Goal: Register for event/course

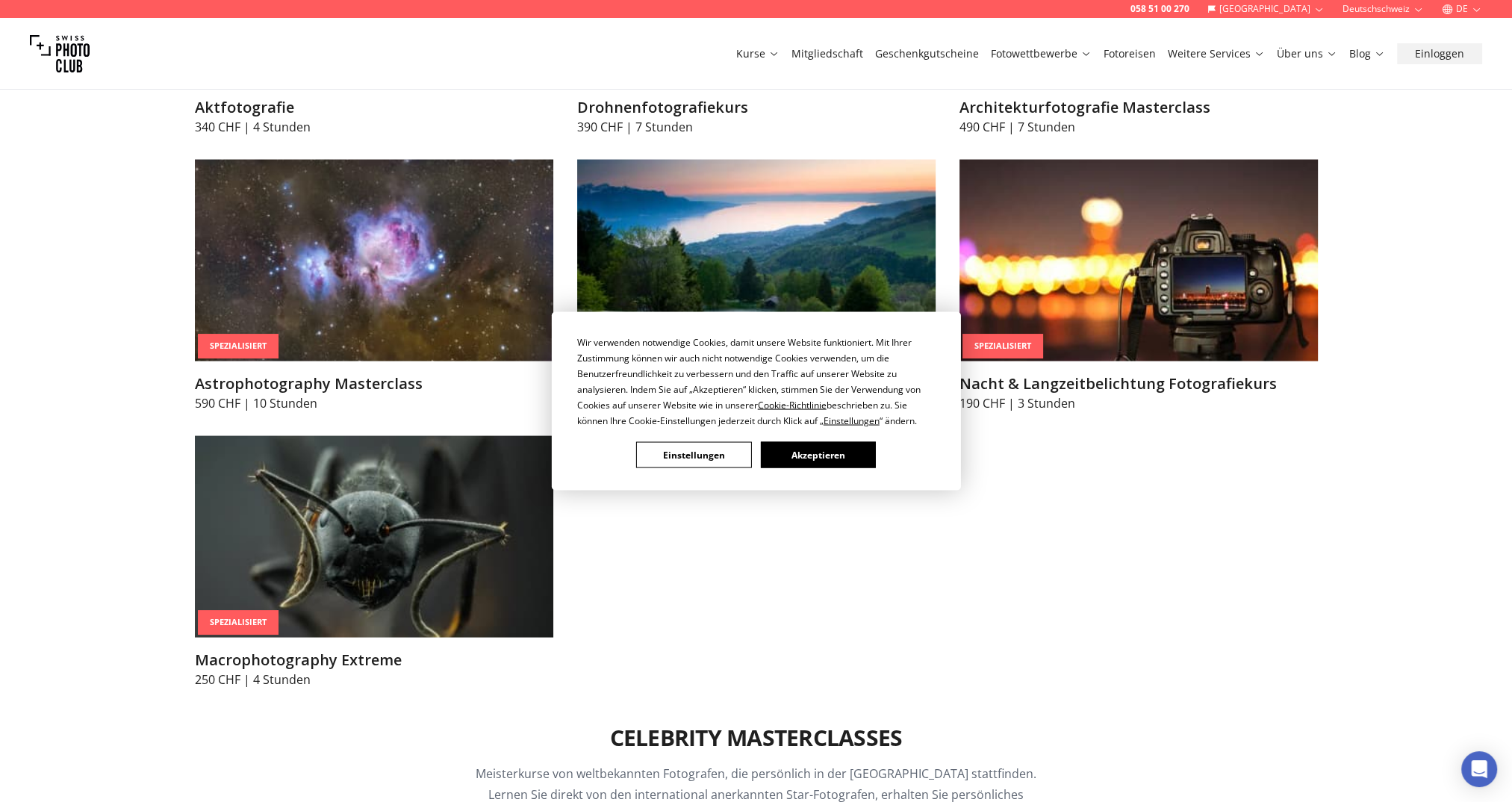
scroll to position [3733, 0]
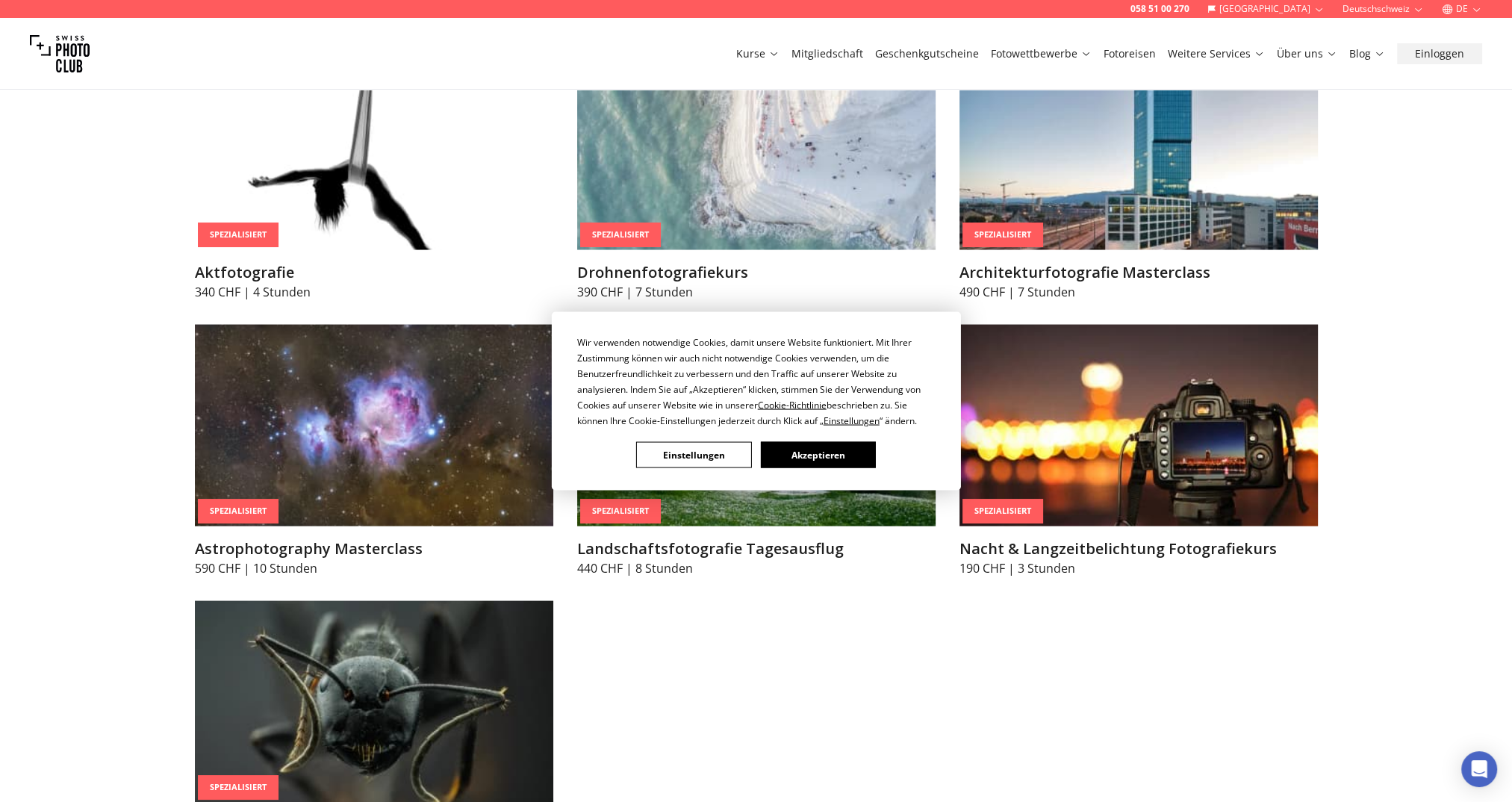
click at [1169, 448] on div "Wir verwenden notwendige Cookies, damit unsere Website funktioniert. Mit Ihrer …" at bounding box center [756, 401] width 1512 height 802
click at [672, 453] on button "Einstellungen" at bounding box center [693, 456] width 115 height 26
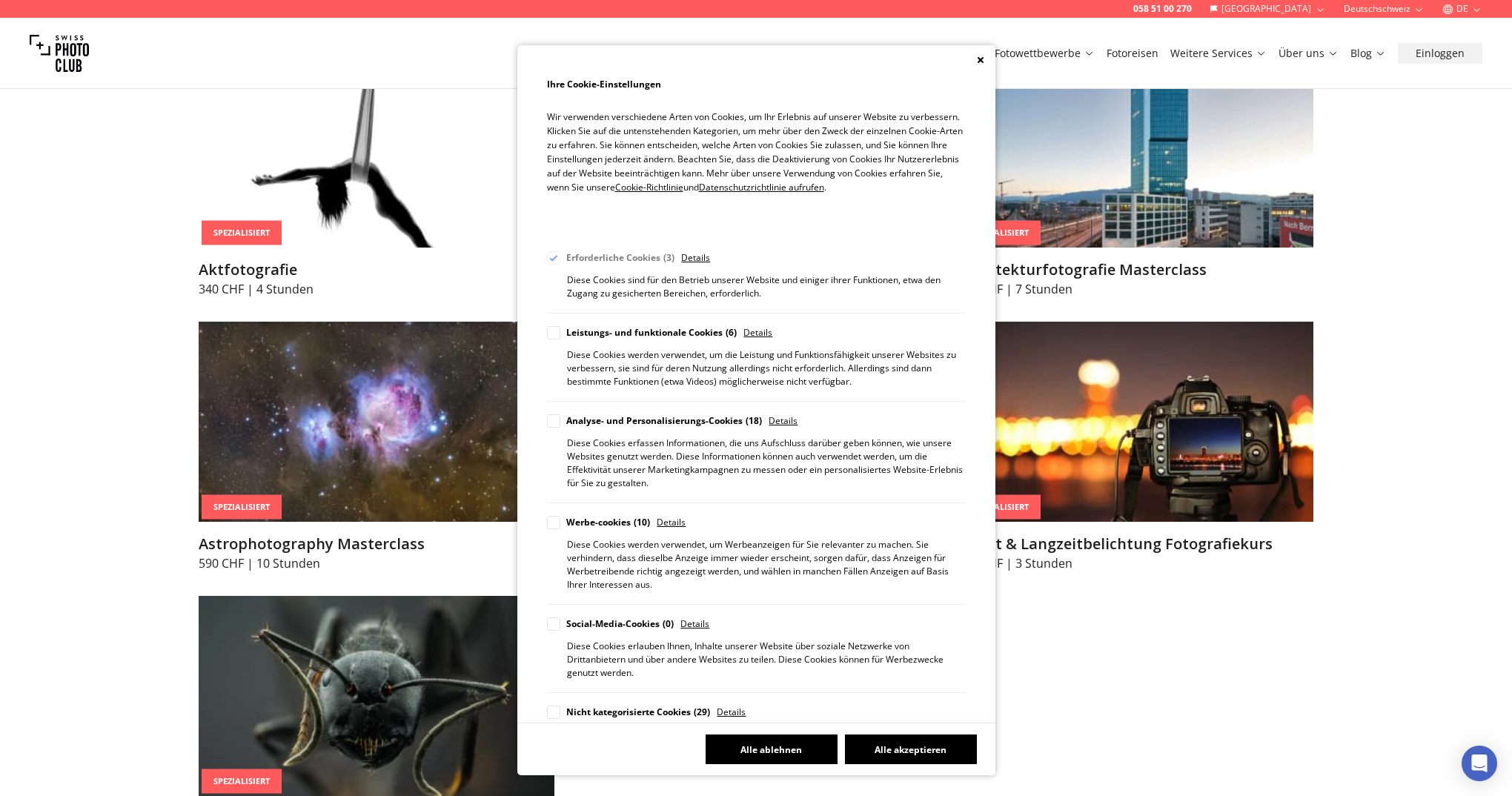
click at [762, 756] on button "Alle ablehnen" at bounding box center [771, 749] width 132 height 30
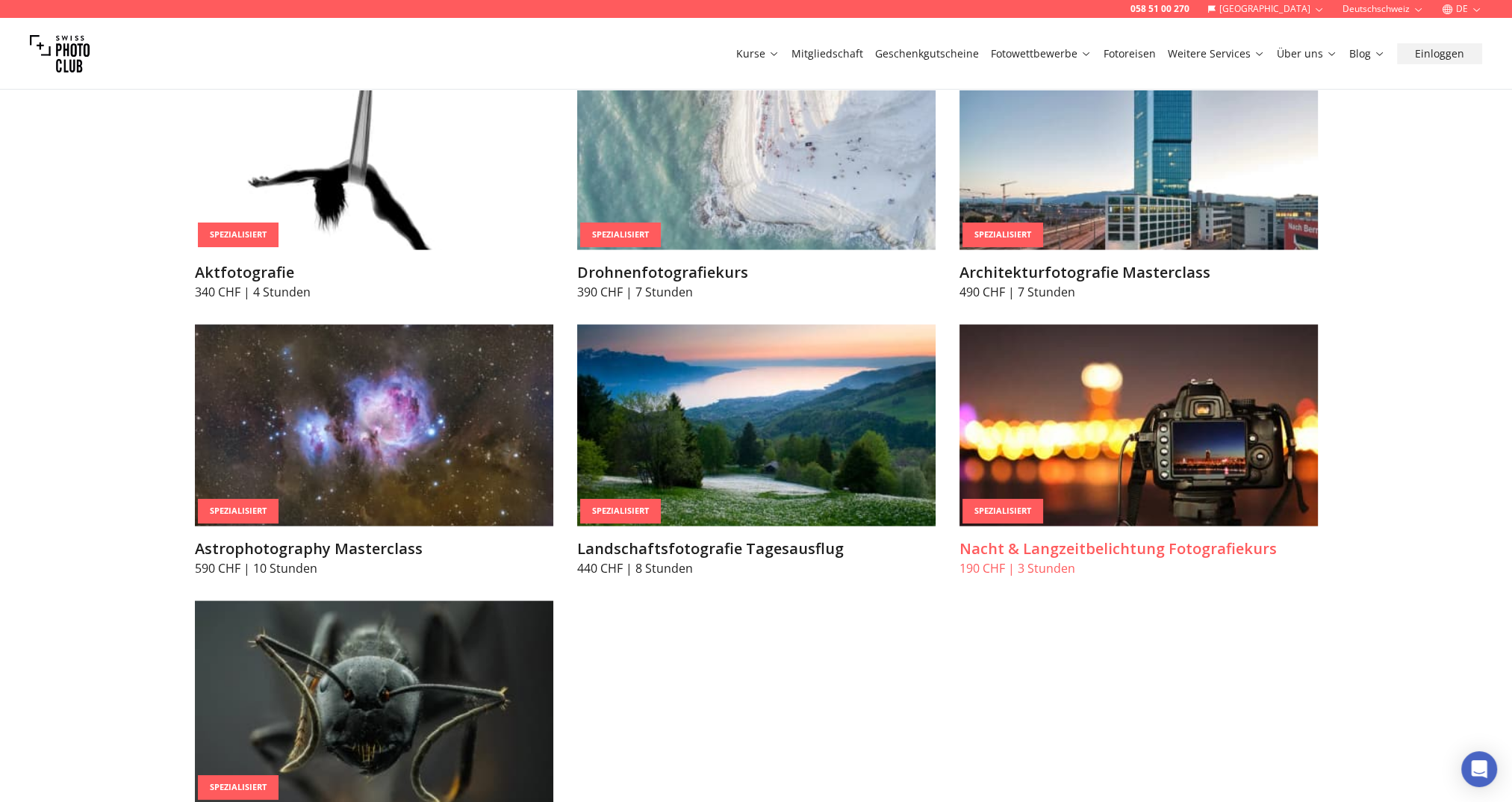
click at [1070, 547] on h3 "Nacht & Langzeitbelichtung Fotografiekurs" at bounding box center [1139, 548] width 359 height 21
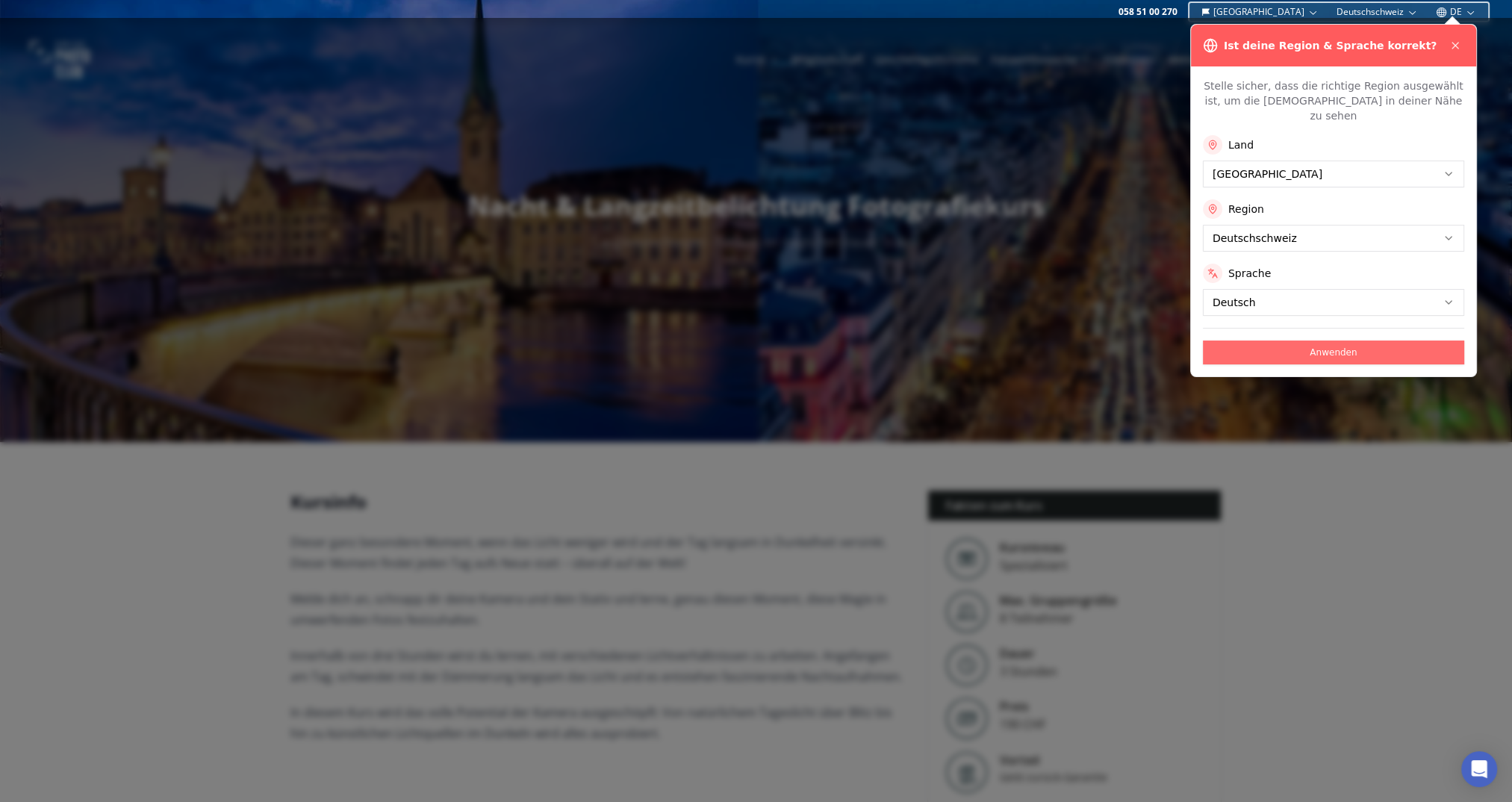
click at [1327, 340] on button "Anwenden" at bounding box center [1333, 352] width 261 height 24
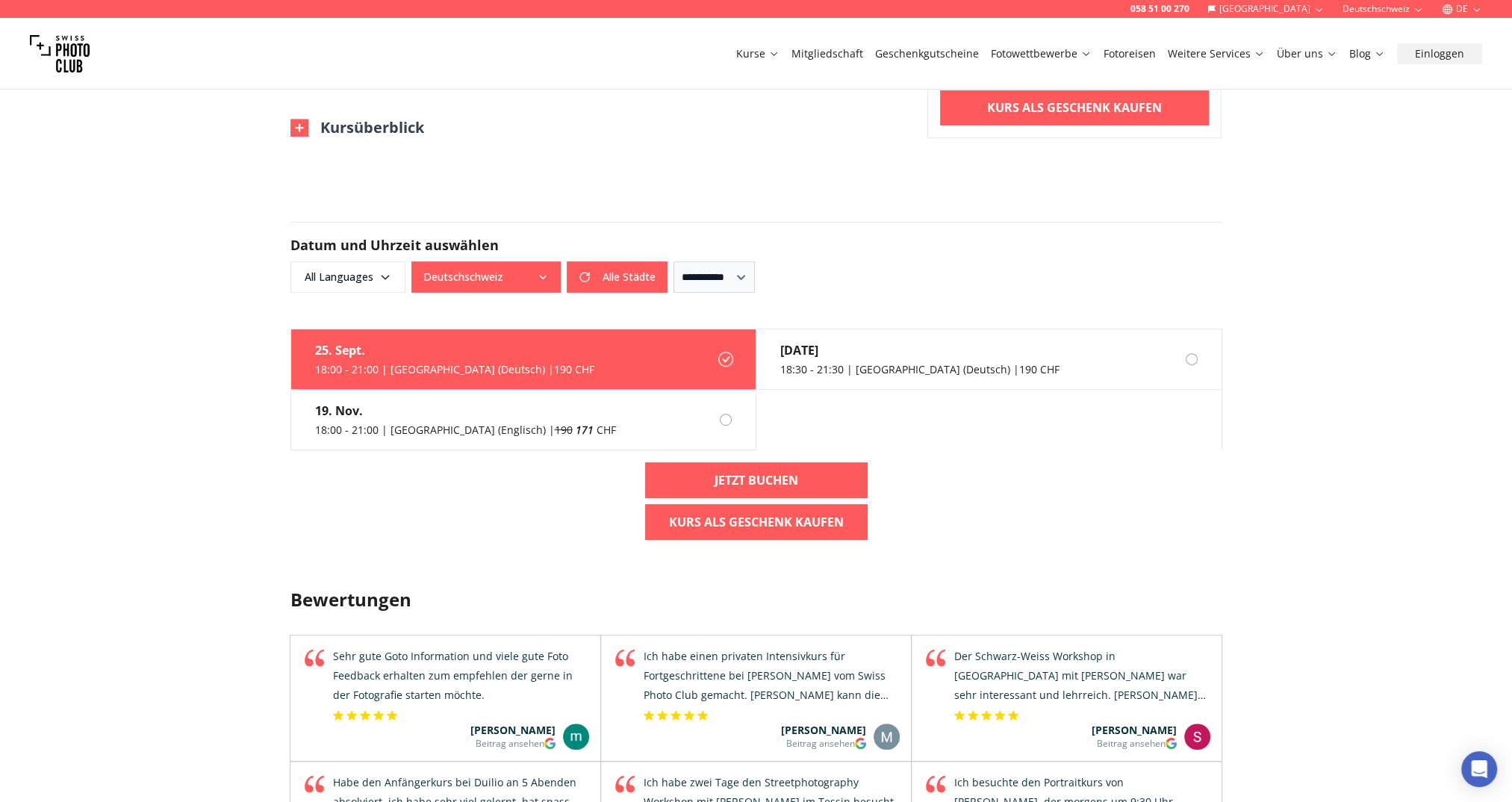
scroll to position [971, 0]
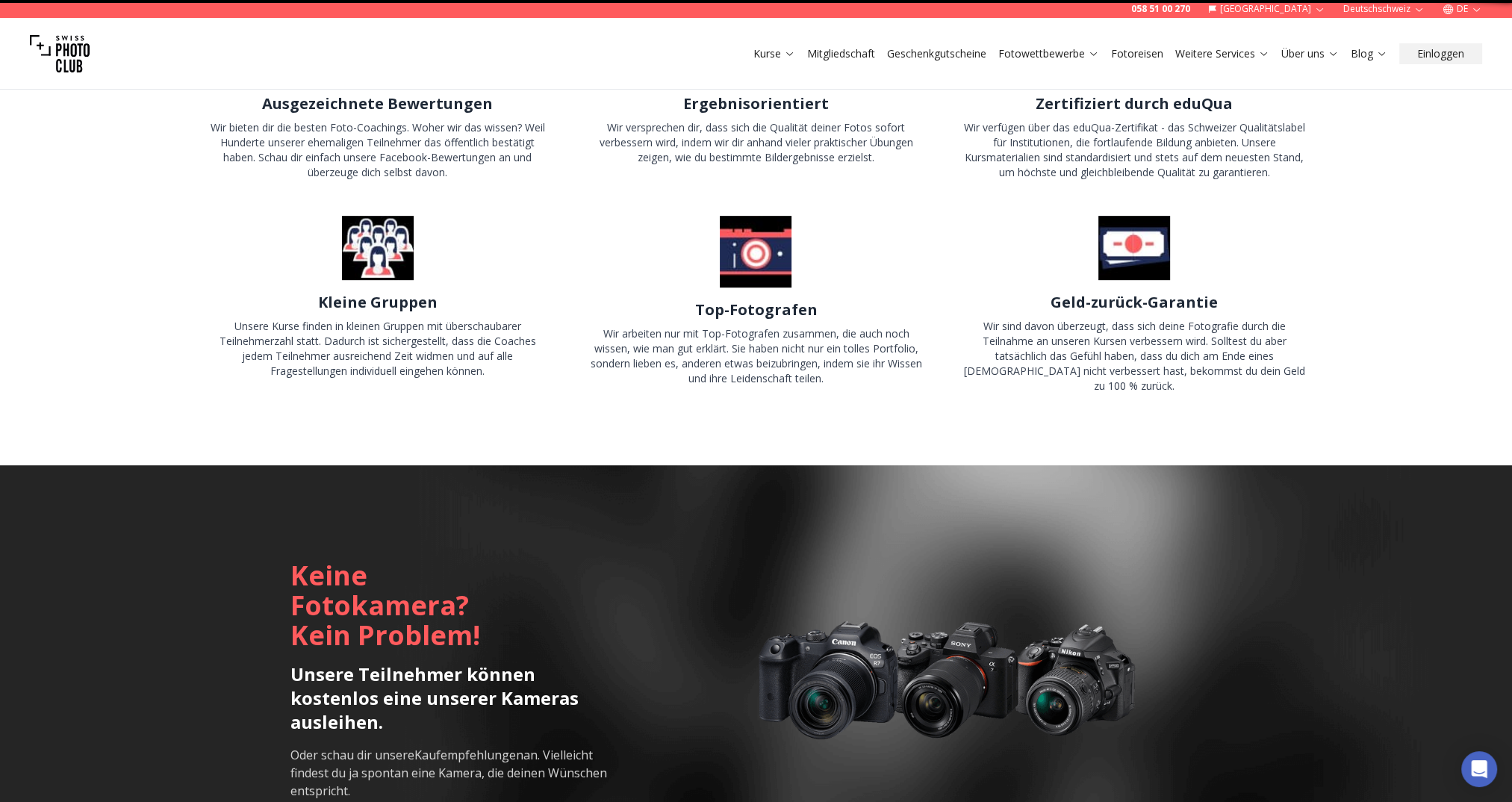
scroll to position [3, 0]
